Goal: Check status: Check status

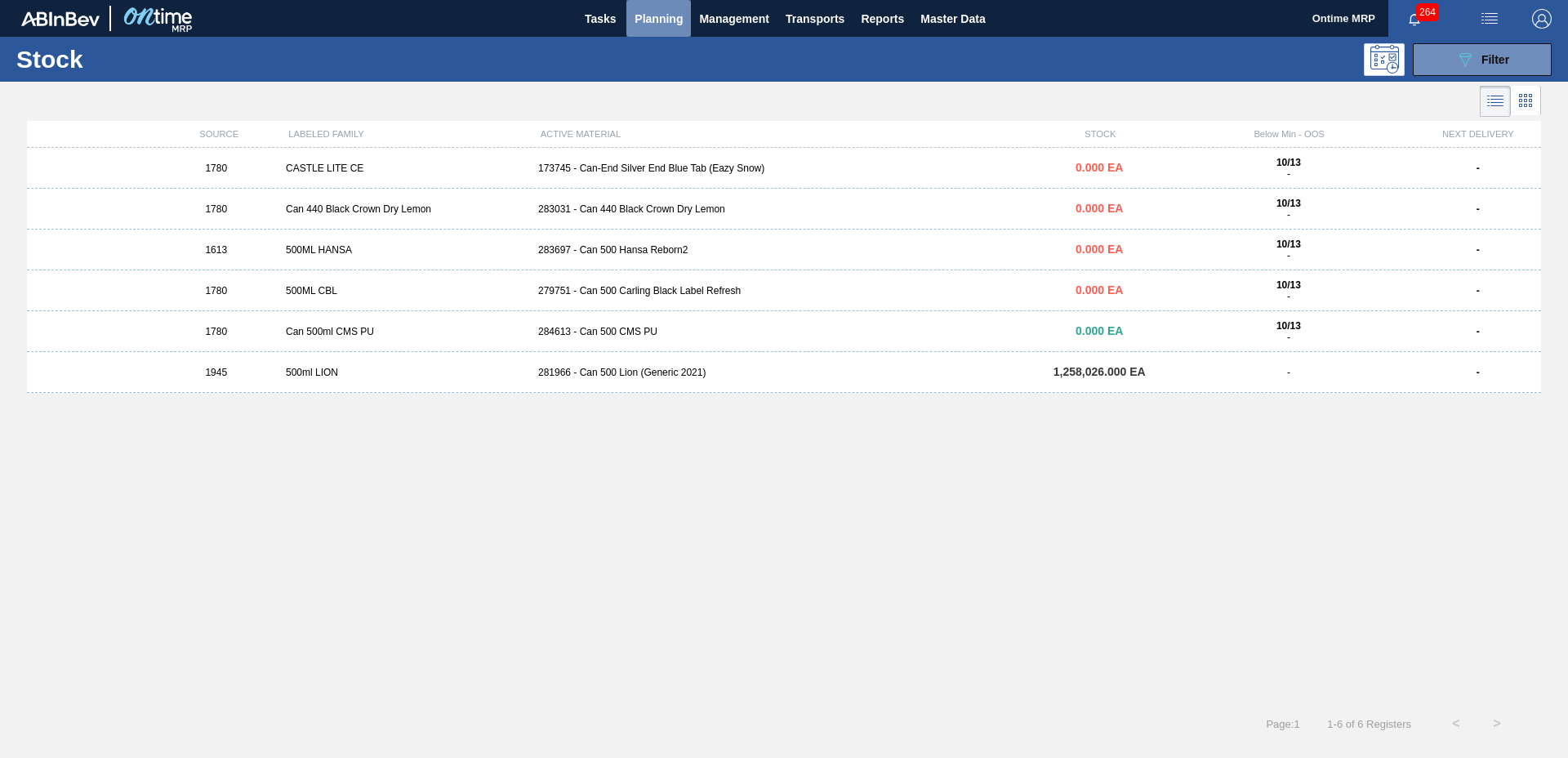
click at [662, 16] on span "Planning" at bounding box center [658, 19] width 48 height 20
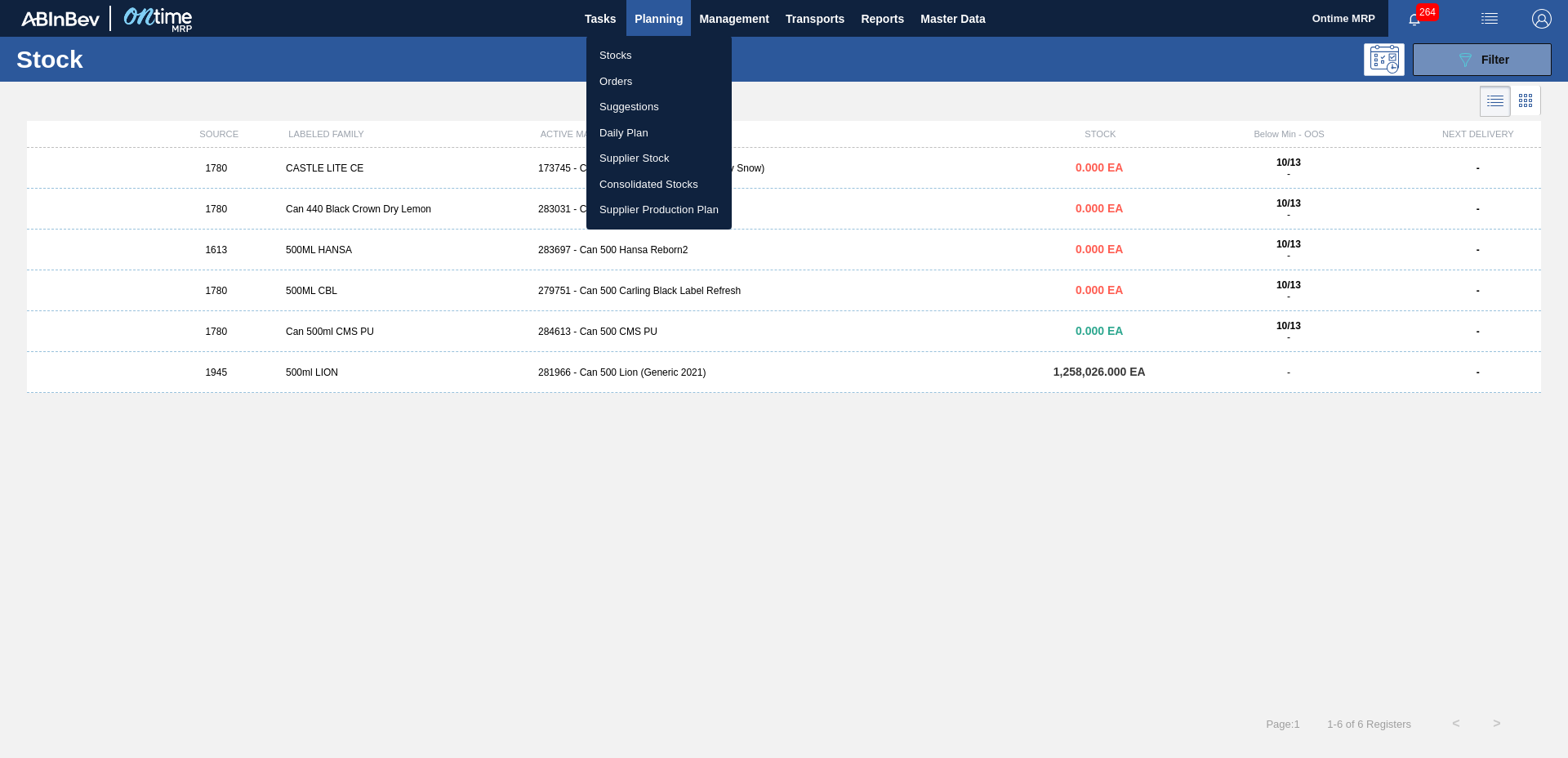
click at [661, 54] on li "Stocks" at bounding box center [659, 55] width 145 height 26
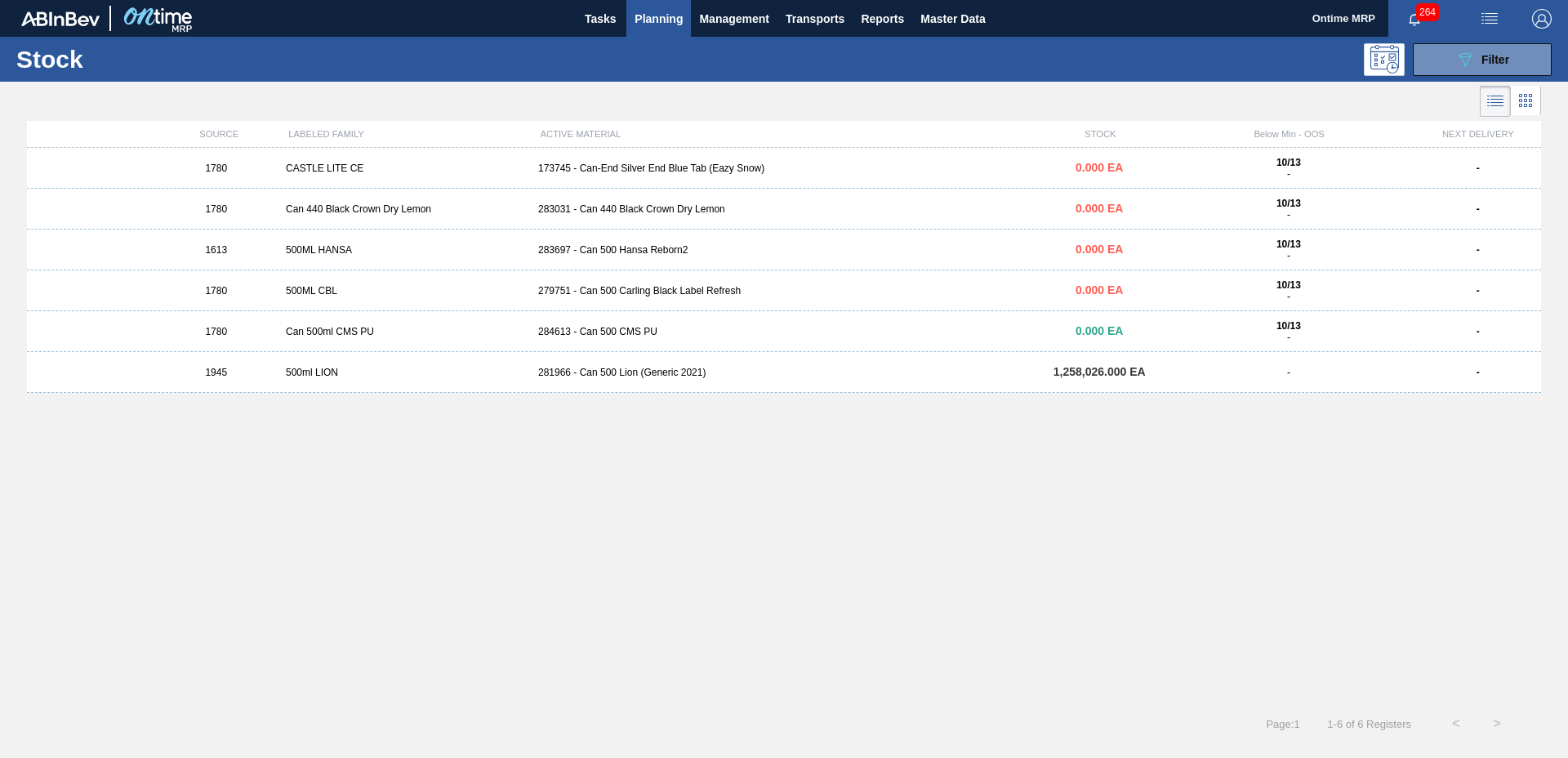
drag, startPoint x: 1485, startPoint y: 53, endPoint x: 1485, endPoint y: 103, distance: 50.0
click at [1485, 53] on span "Filter" at bounding box center [1495, 60] width 28 height 13
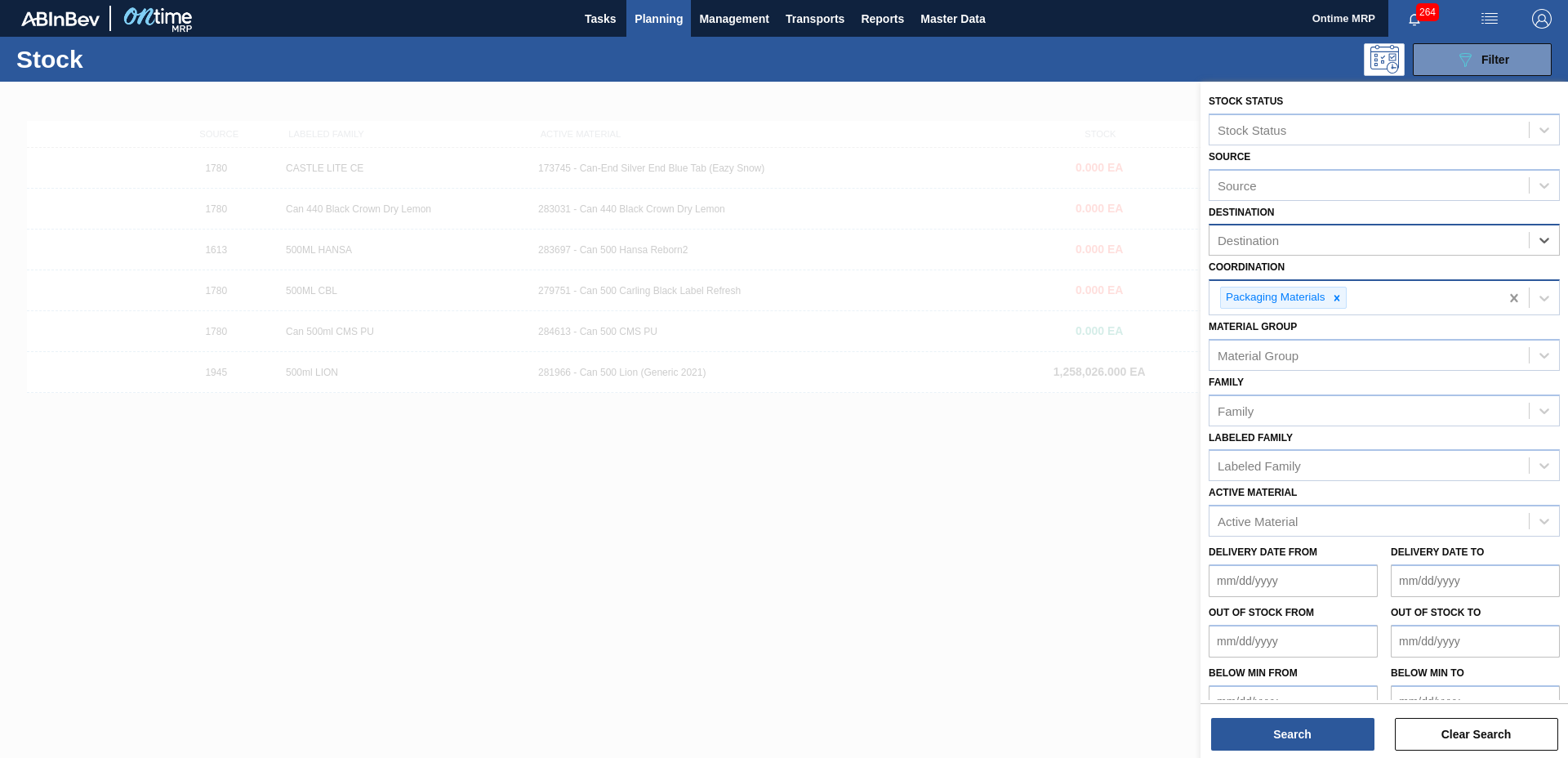
drag, startPoint x: 1511, startPoint y: 273, endPoint x: 1502, endPoint y: 296, distance: 24.7
click at [1277, 522] on div "Active Material" at bounding box center [1258, 520] width 80 height 14
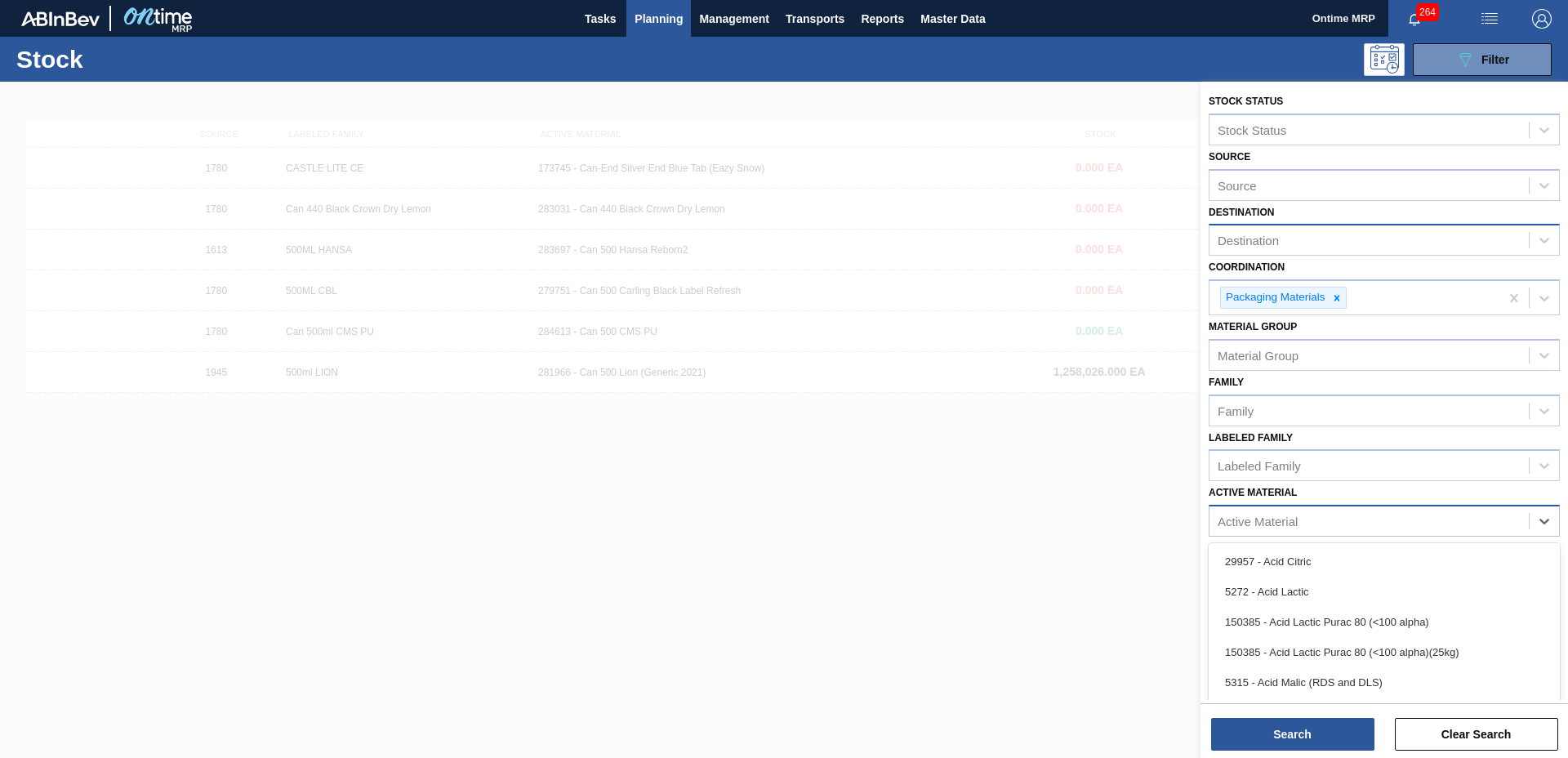
paste Material "283697"
type Material "283697"
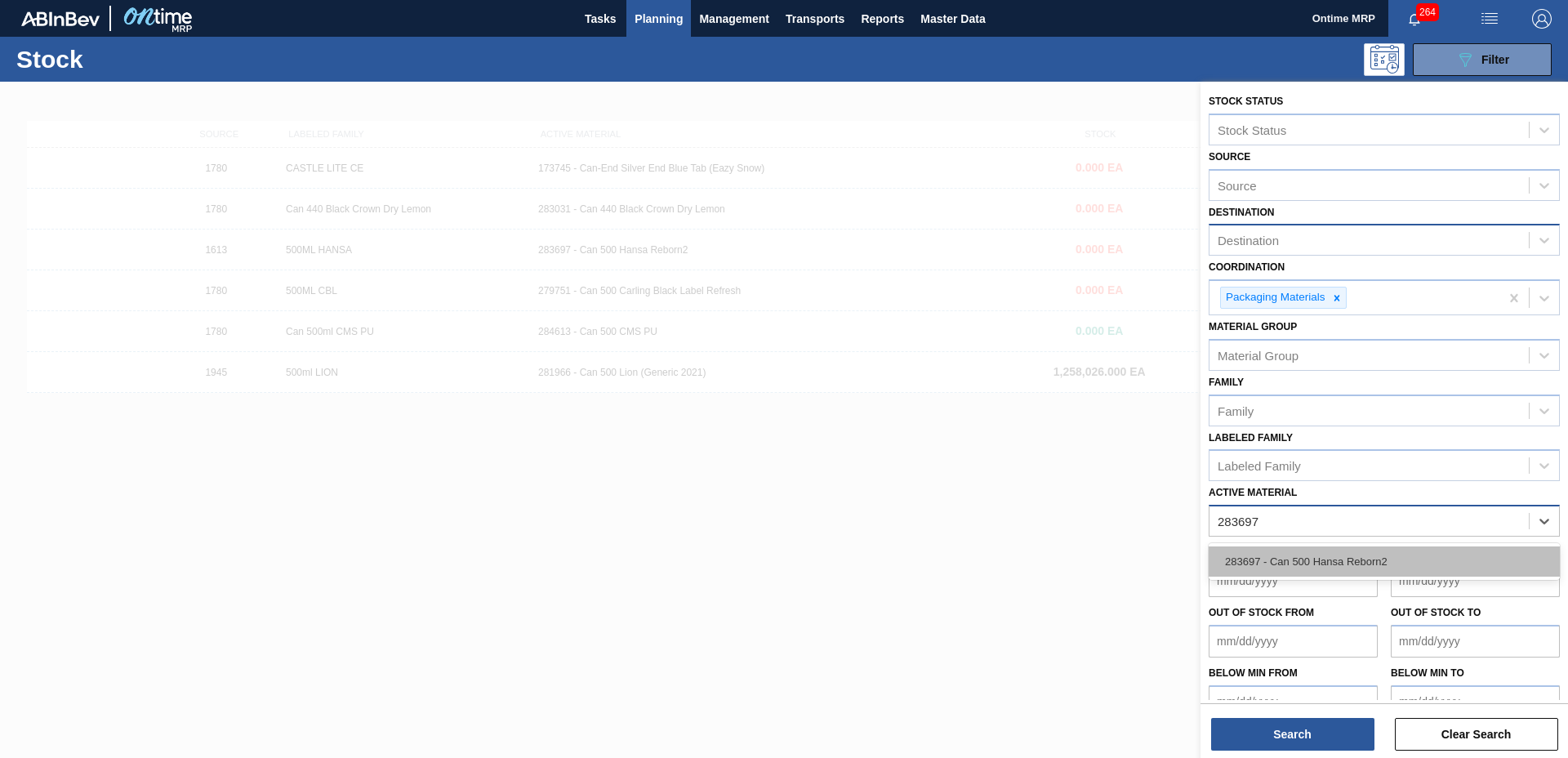
click at [1290, 562] on div "283697 - Can 500 Hansa Reborn2" at bounding box center [1384, 560] width 351 height 30
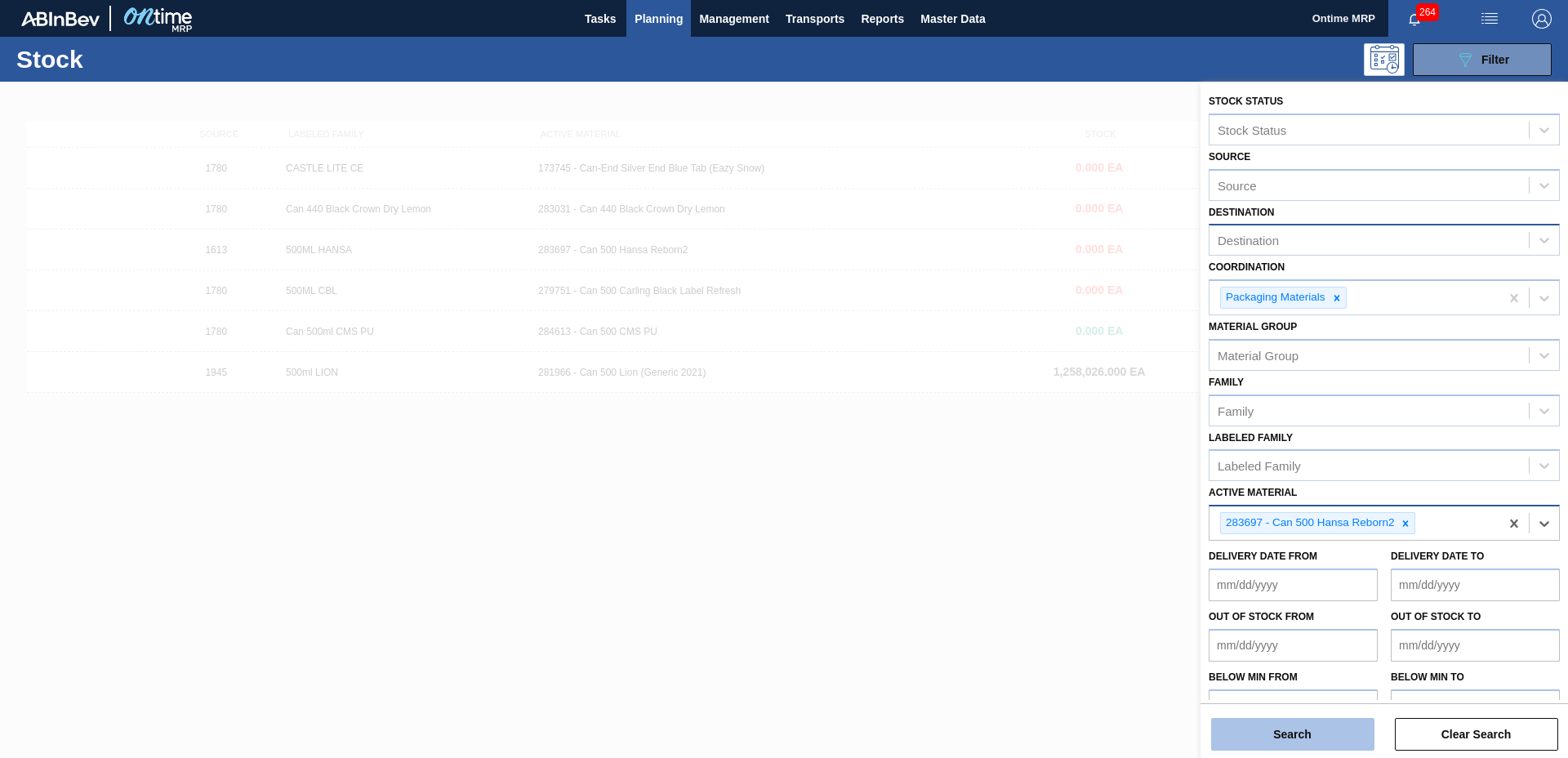
click at [1258, 732] on button "Search" at bounding box center [1293, 734] width 163 height 33
